Goal: Task Accomplishment & Management: Manage account settings

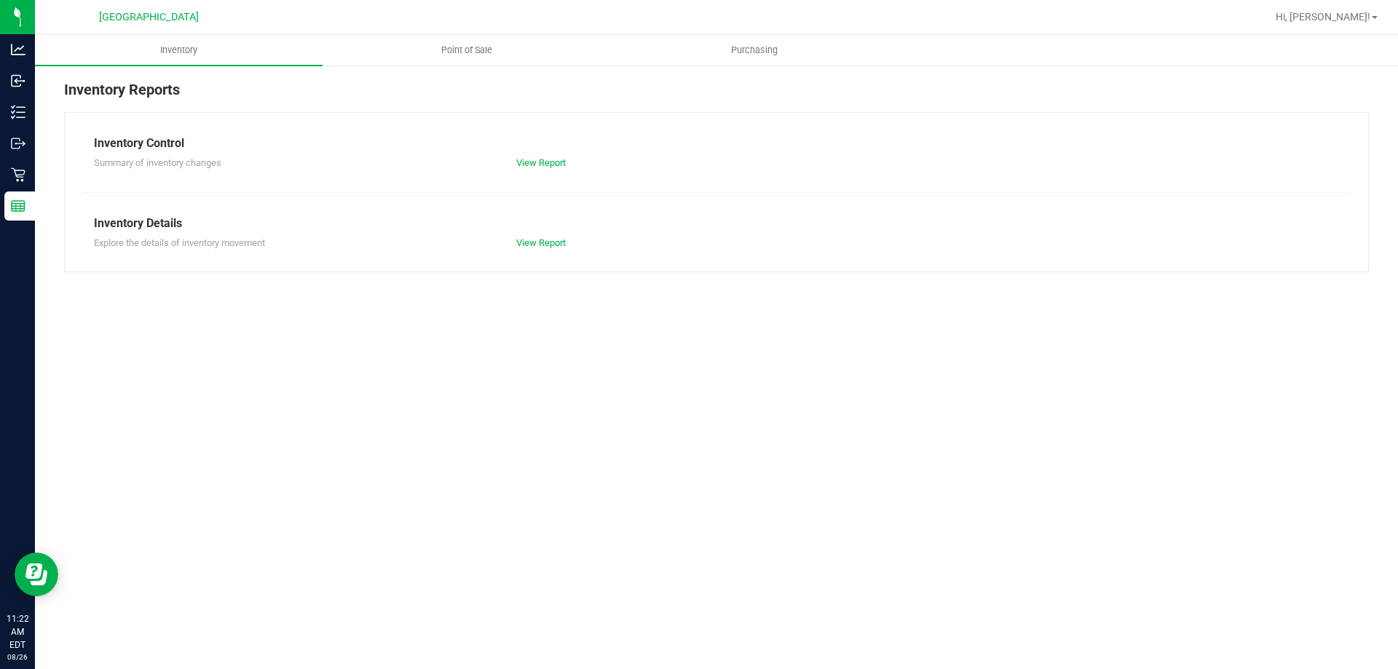
click at [476, 54] on span "Point of Sale" at bounding box center [467, 50] width 90 height 13
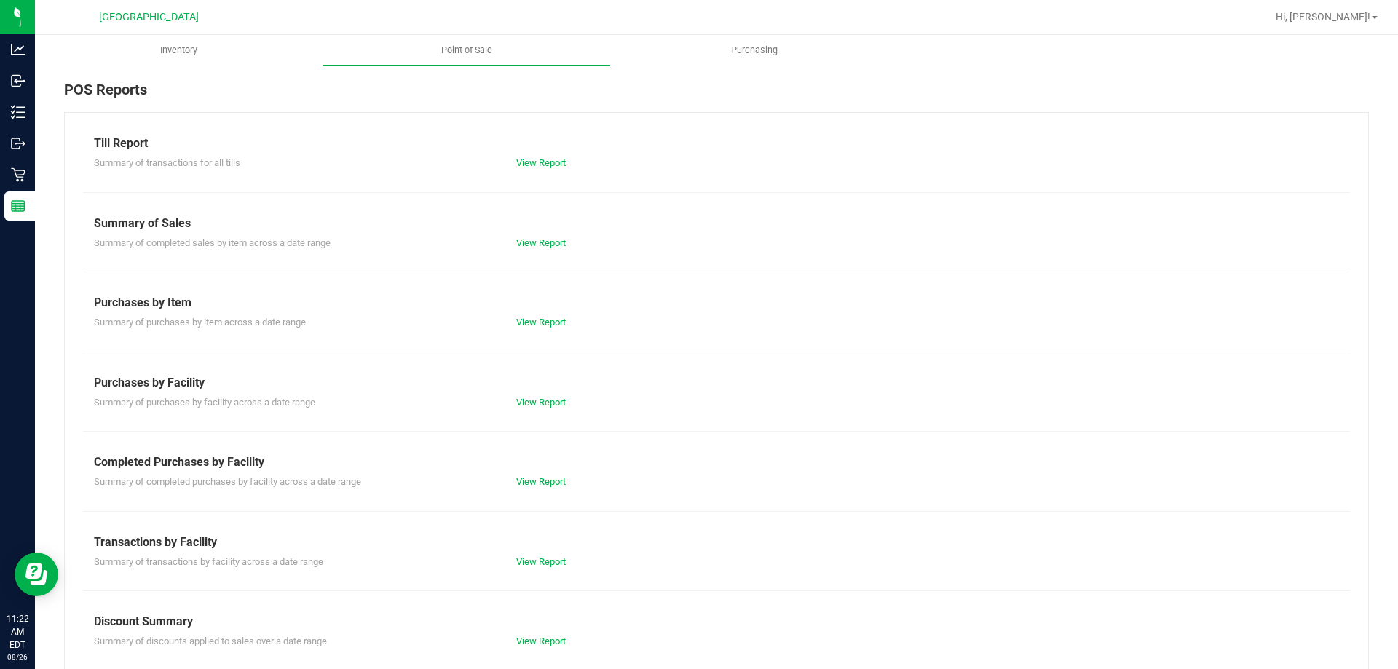
click at [524, 165] on link "View Report" at bounding box center [541, 162] width 50 height 11
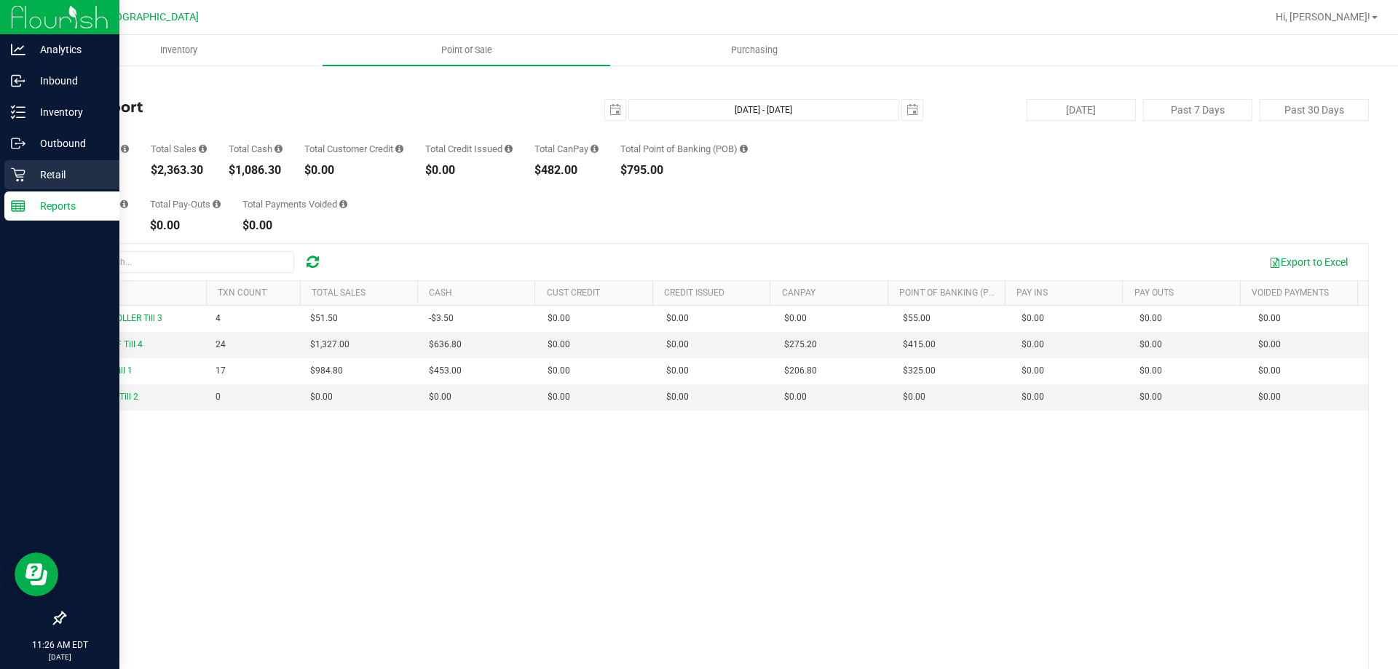
click at [7, 183] on div "Retail" at bounding box center [61, 174] width 115 height 29
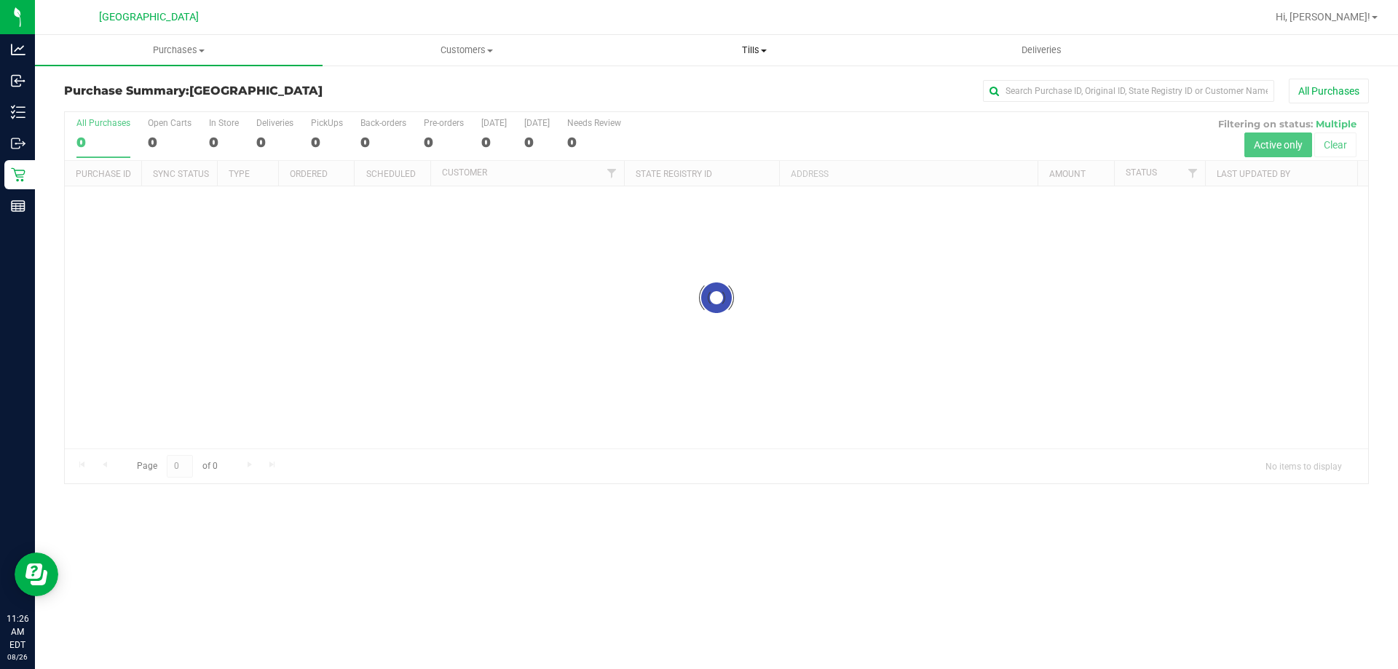
click at [750, 54] on span "Tills" at bounding box center [754, 50] width 286 height 13
click at [662, 87] on span "Manage tills" at bounding box center [659, 88] width 98 height 12
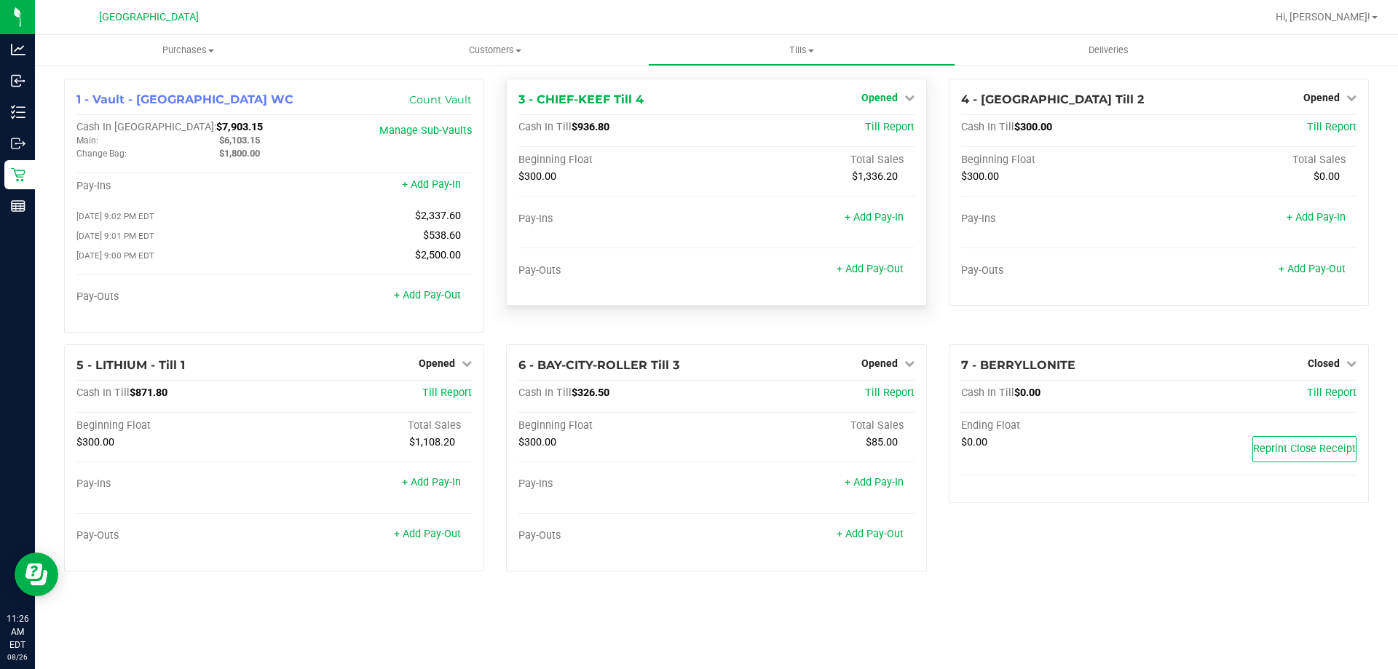
click at [890, 98] on span "Opened" at bounding box center [879, 98] width 36 height 12
click at [891, 122] on link "Close Till" at bounding box center [880, 128] width 39 height 12
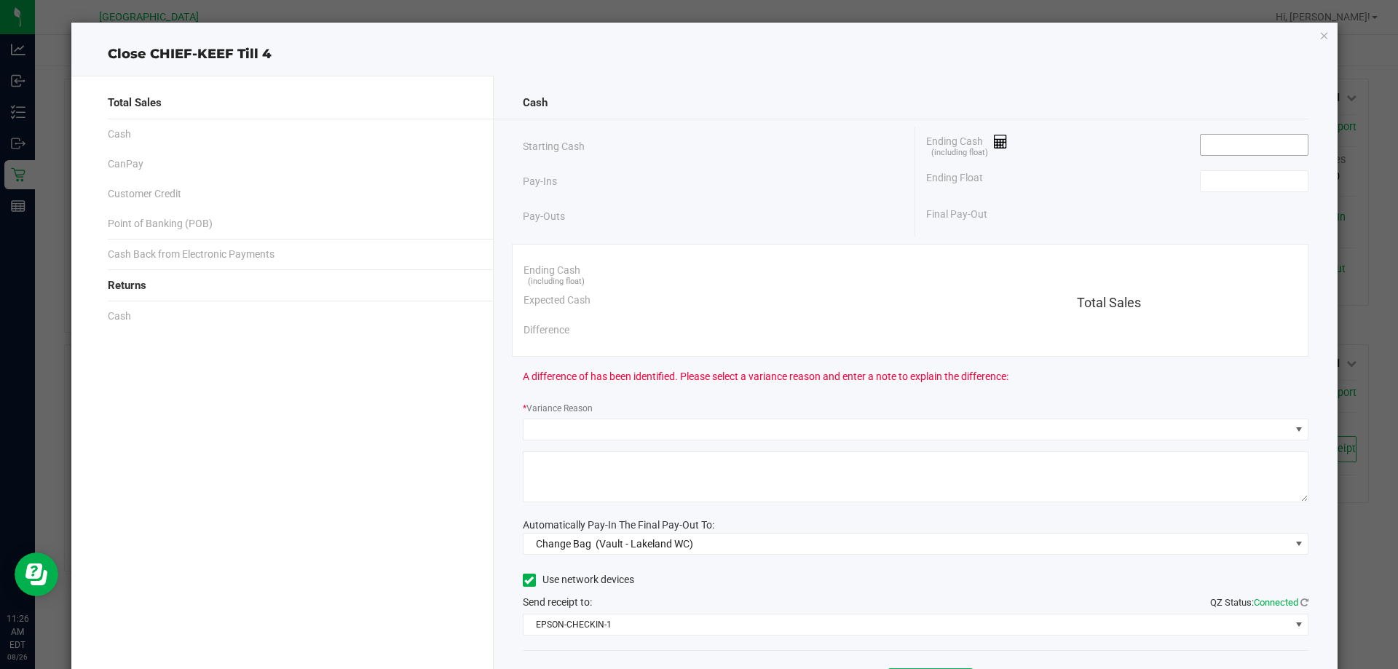
click at [1223, 142] on input at bounding box center [1254, 145] width 107 height 20
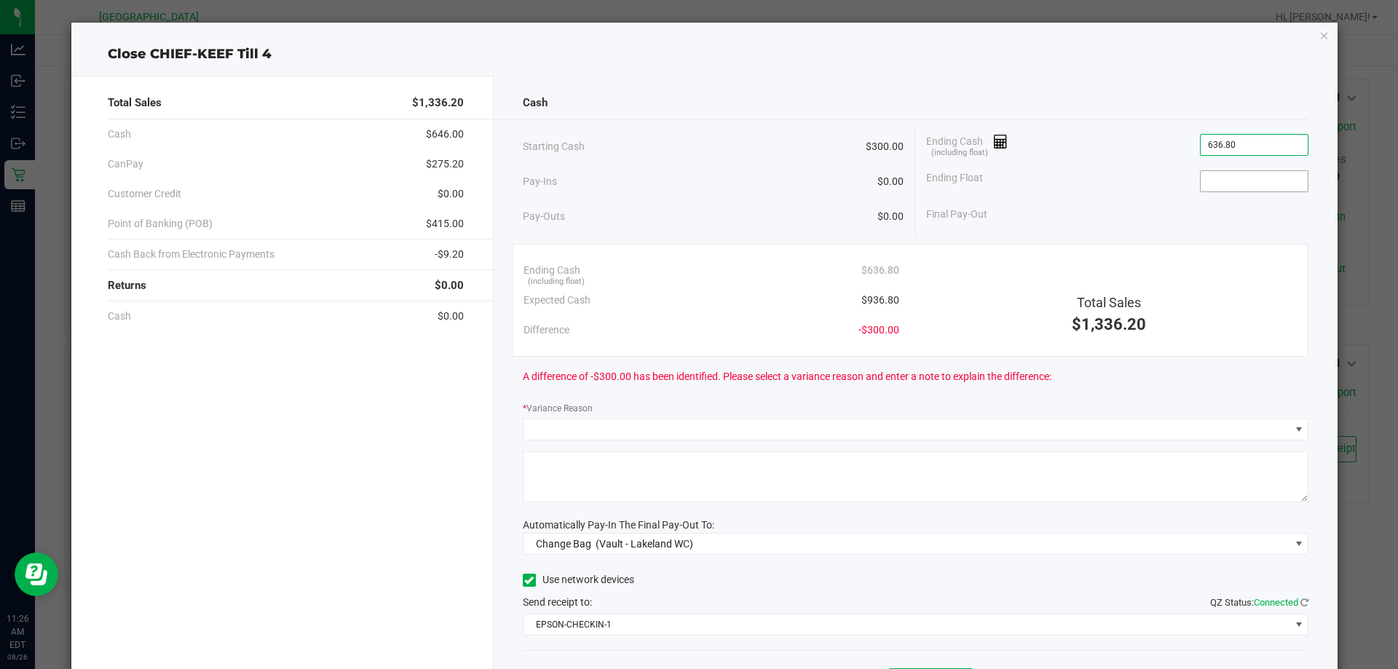
click at [1215, 183] on input at bounding box center [1254, 181] width 107 height 20
type input "$636.80"
type input "300.00"
type input "636.8"
type input "$300.00"
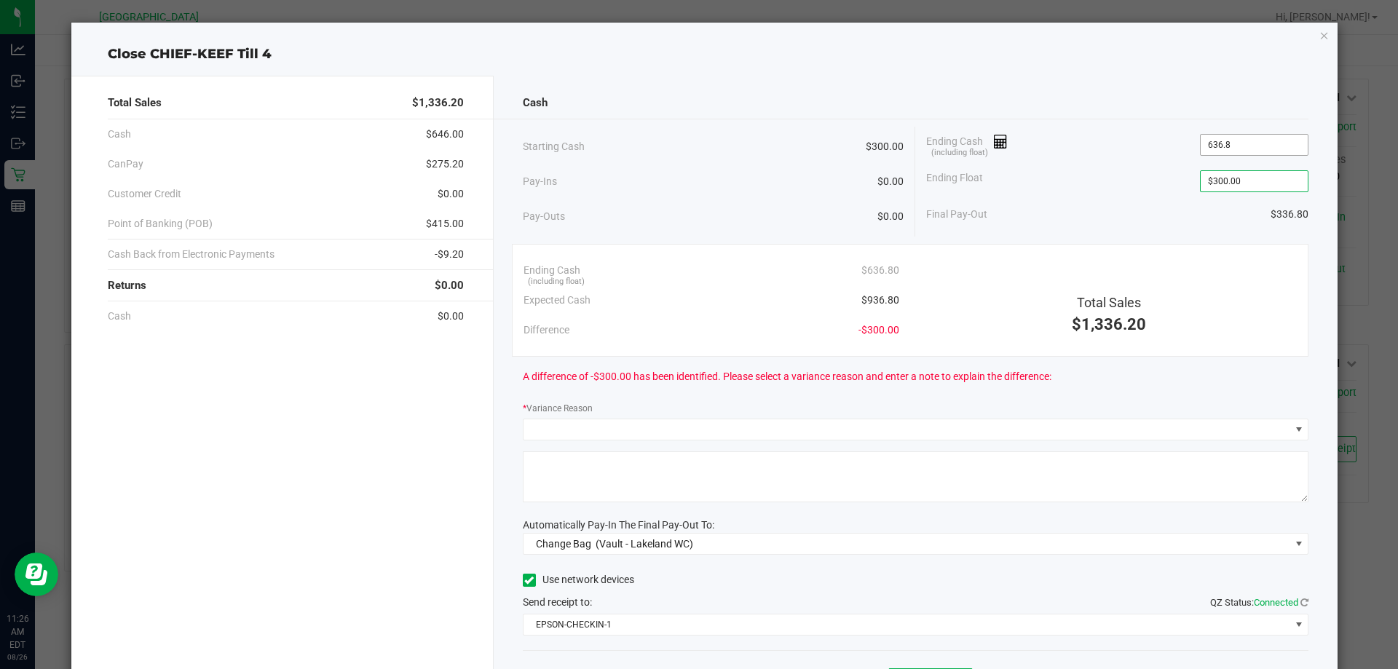
click at [1201, 152] on input "636.8" at bounding box center [1254, 145] width 107 height 20
click at [1201, 149] on input "636.8" at bounding box center [1254, 145] width 107 height 20
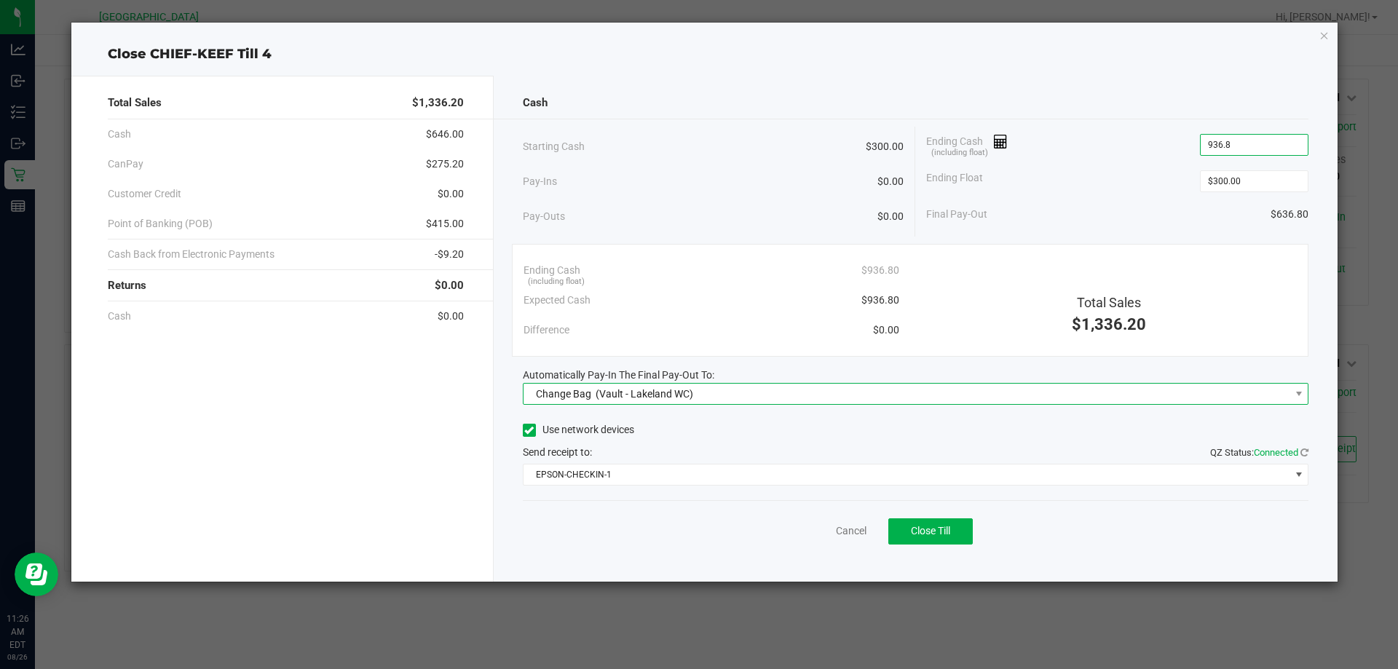
type input "$936.80"
click at [736, 387] on span "Change Bag (Vault - Lakeland WC)" at bounding box center [907, 394] width 767 height 20
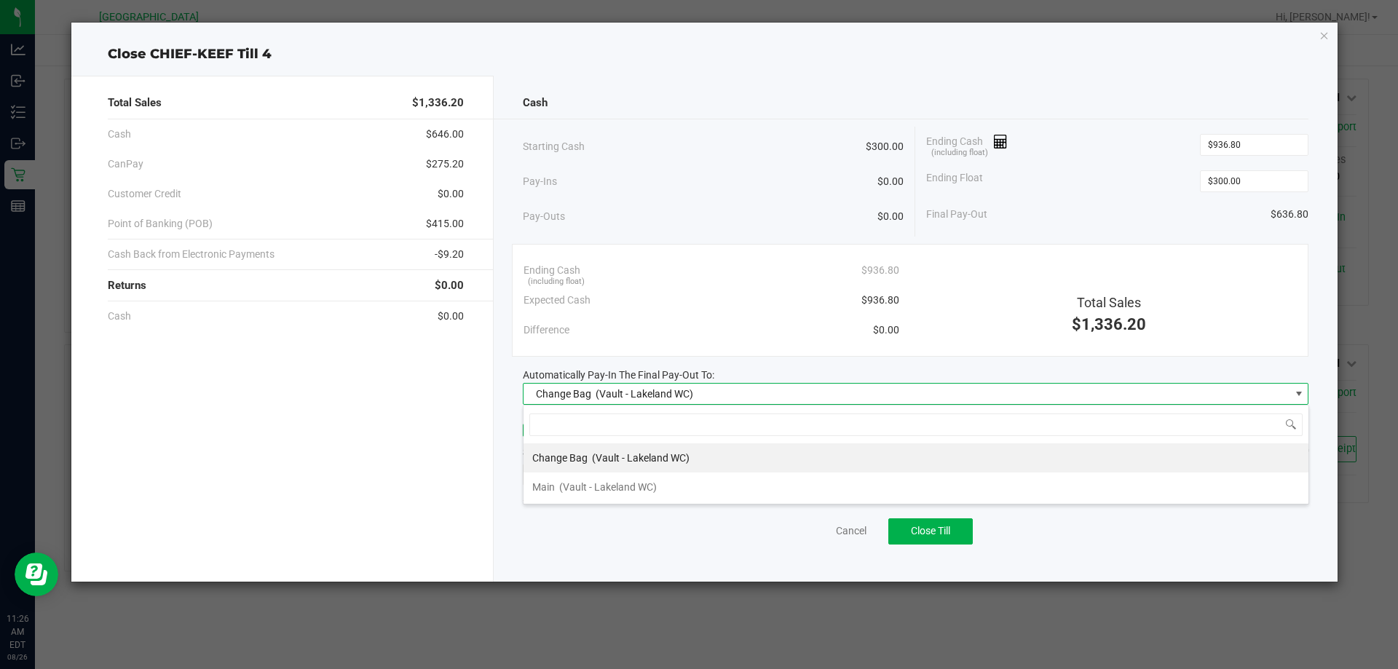
scroll to position [22, 786]
click at [623, 485] on span "(Vault - Lakeland WC)" at bounding box center [608, 487] width 98 height 12
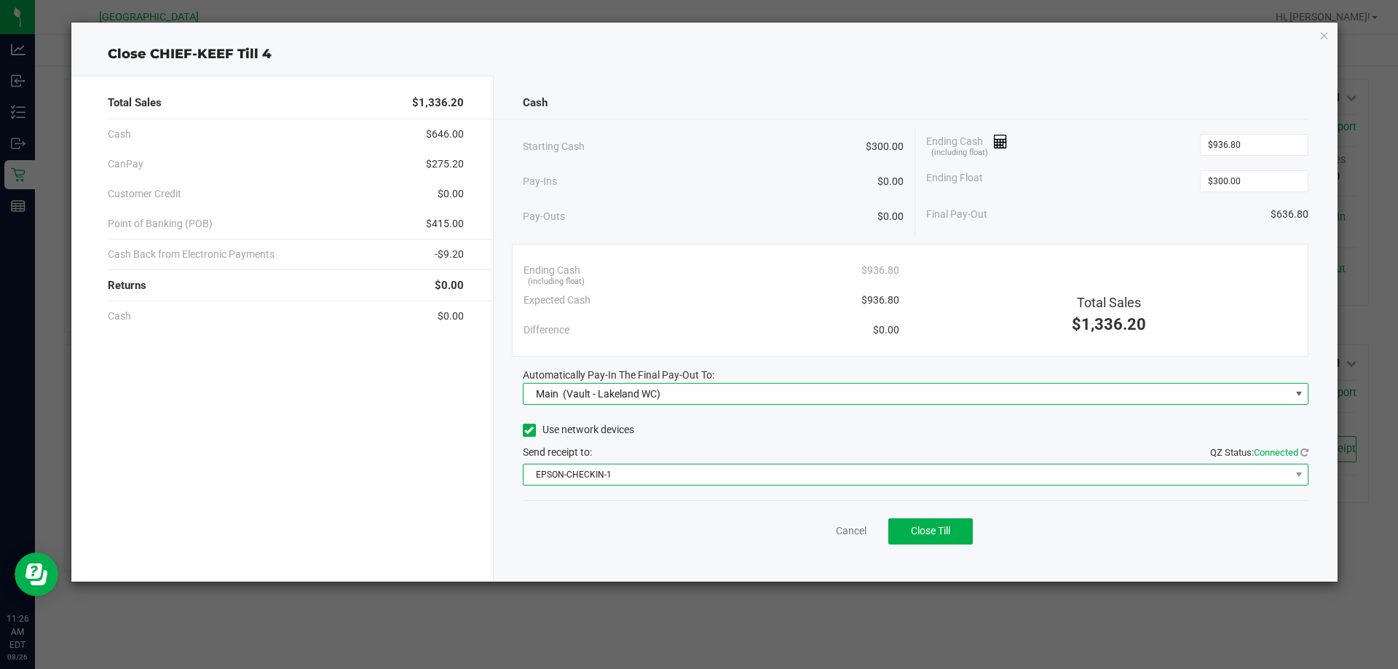
click at [628, 473] on span "EPSON-CHECKIN-1" at bounding box center [907, 475] width 767 height 20
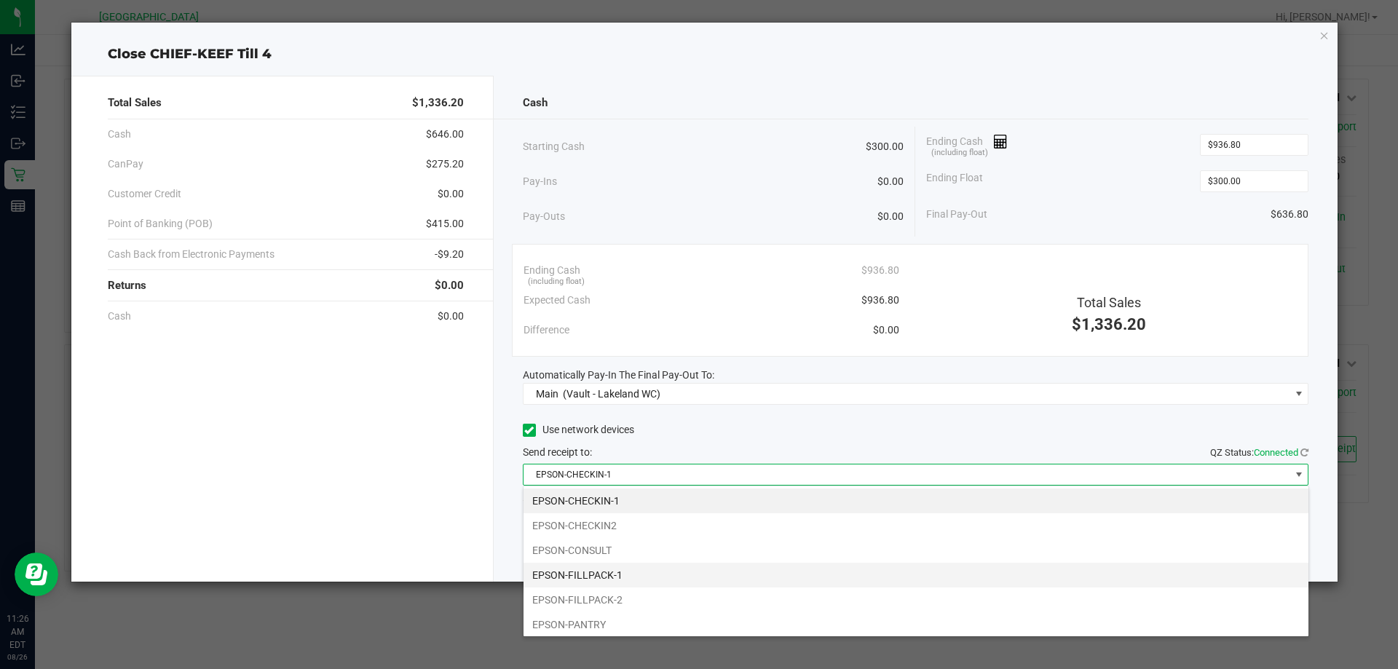
click at [627, 580] on li "EPSON-FILLPACK-1" at bounding box center [916, 575] width 785 height 25
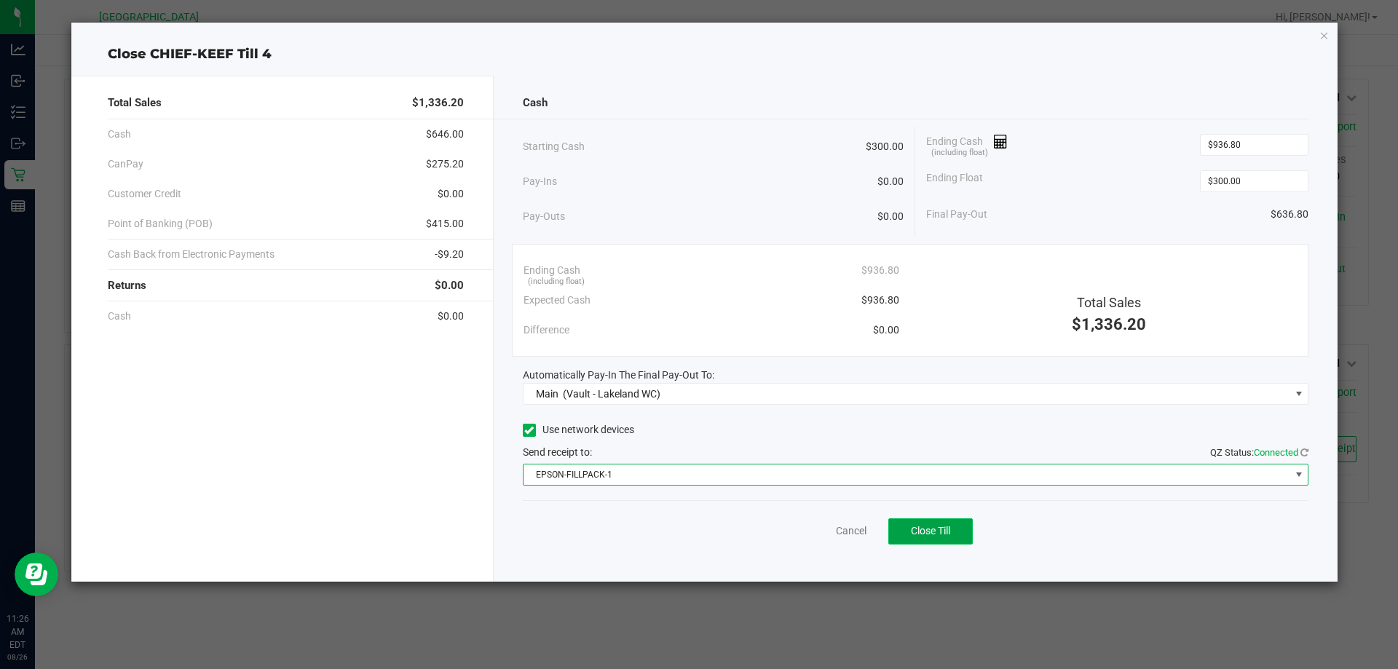
click at [929, 534] on span "Close Till" at bounding box center [930, 531] width 39 height 12
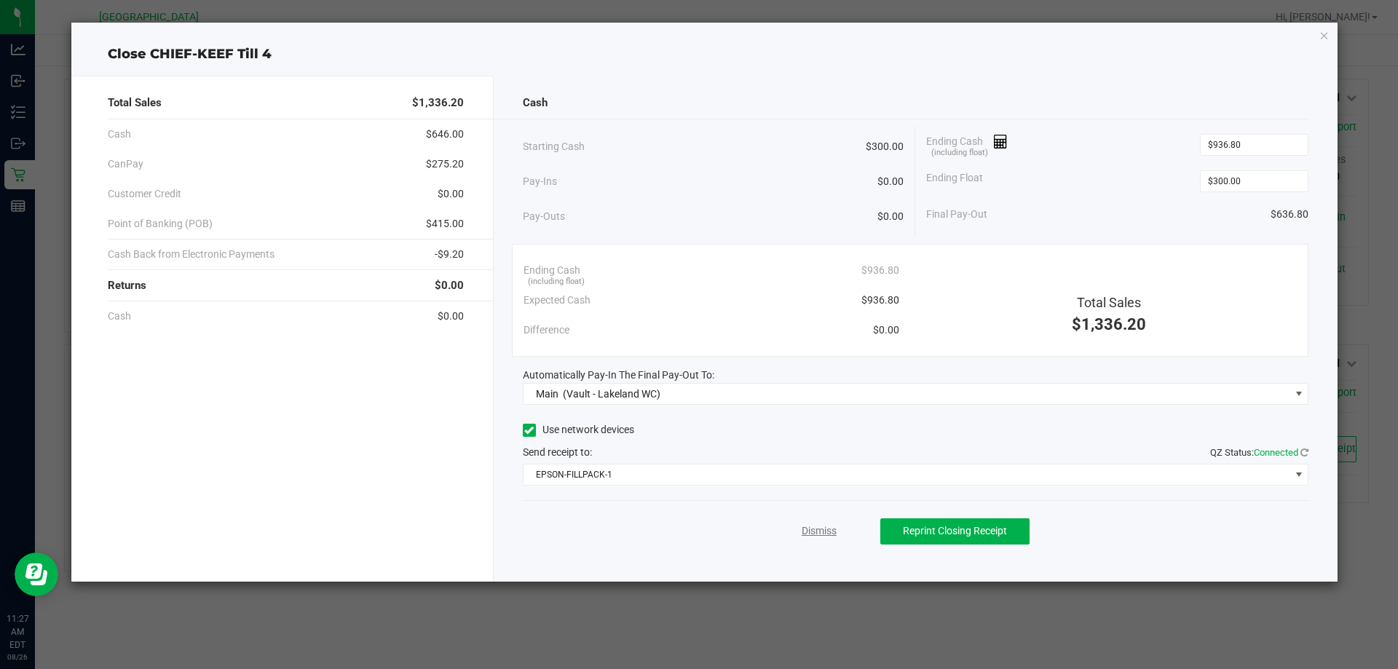
click at [821, 530] on link "Dismiss" at bounding box center [819, 531] width 35 height 15
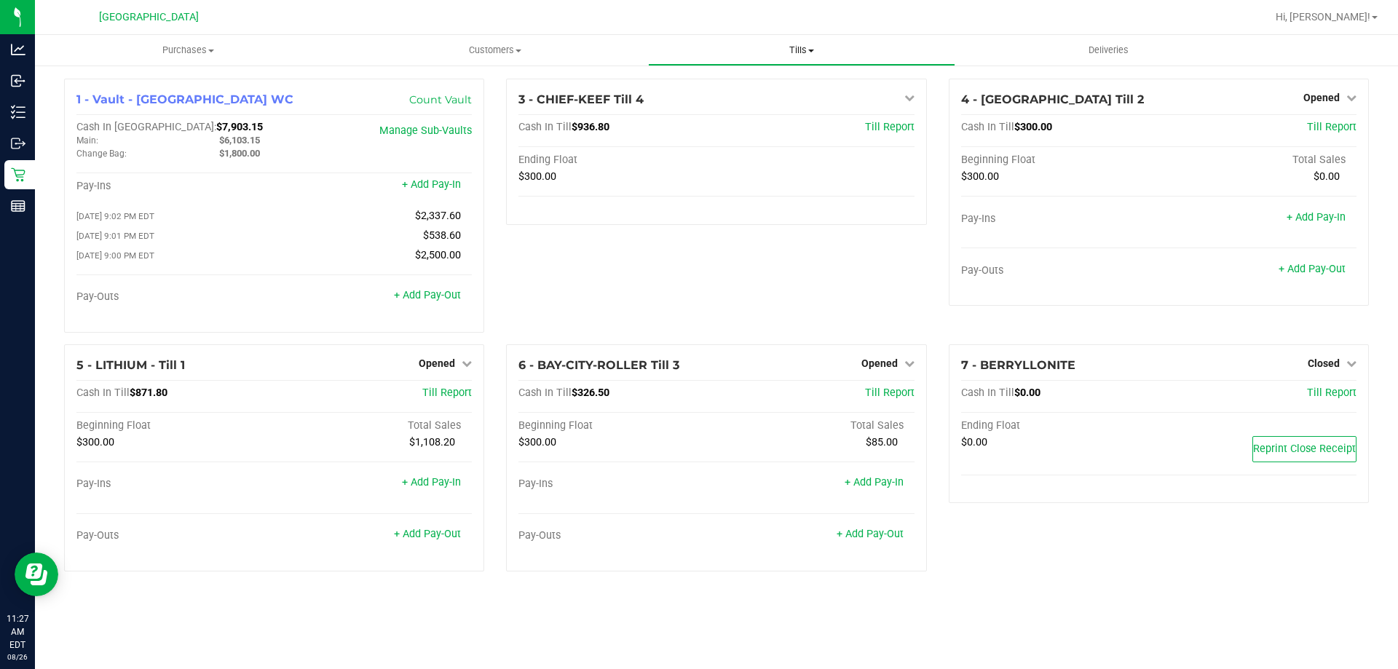
click at [816, 61] on uib-tab-heading "Tills Manage tills Reconcile e-payments" at bounding box center [801, 50] width 305 height 29
click at [775, 99] on span "Reconcile e-payments" at bounding box center [720, 105] width 145 height 12
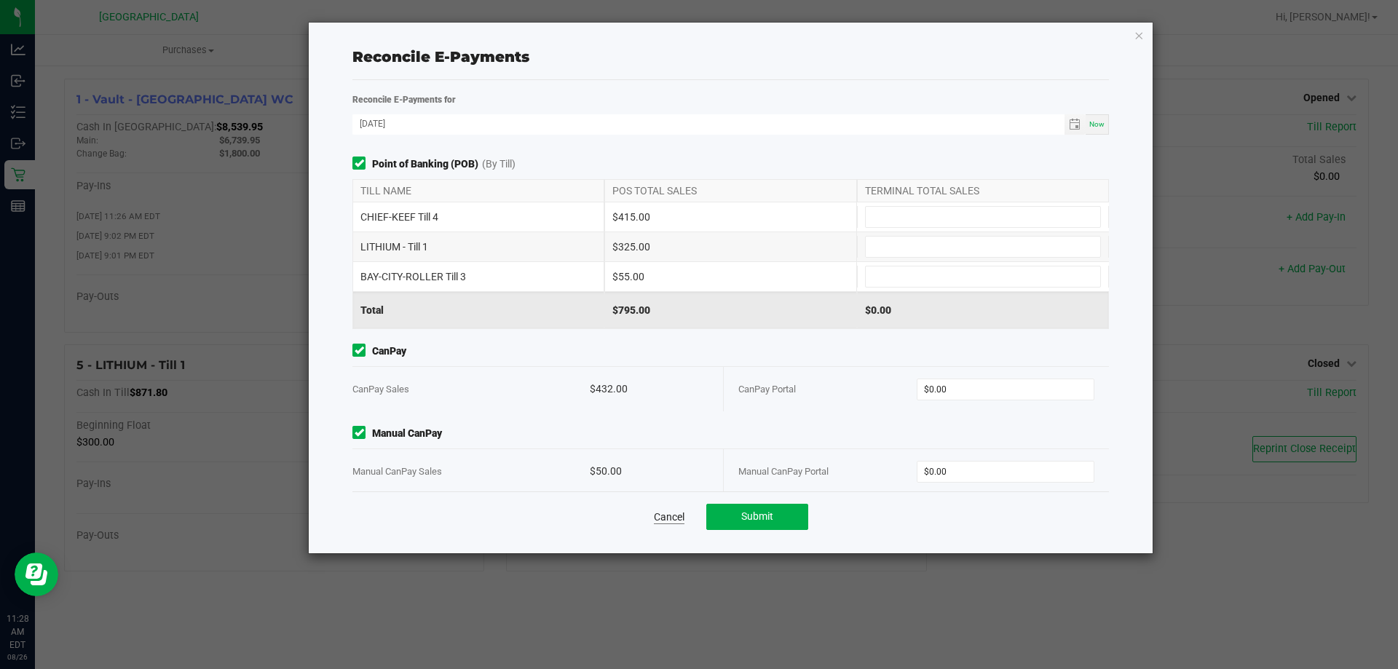
click at [663, 513] on link "Cancel" at bounding box center [669, 517] width 31 height 15
